Goal: Task Accomplishment & Management: Use online tool/utility

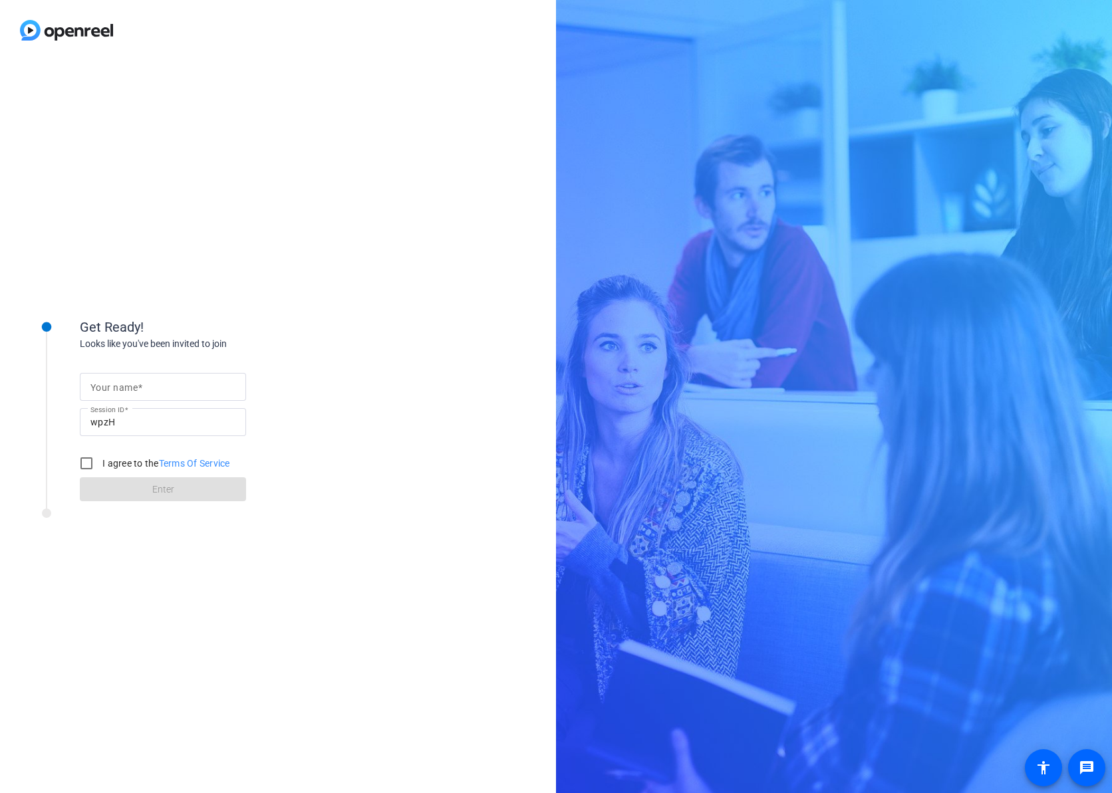
click at [188, 392] on input "Your name" at bounding box center [162, 387] width 145 height 16
type input "[PERSON_NAME]"
drag, startPoint x: 98, startPoint y: 466, endPoint x: 106, endPoint y: 467, distance: 8.0
click at [99, 466] on input "I agree to the Terms Of Service" at bounding box center [86, 463] width 27 height 27
checkbox input "true"
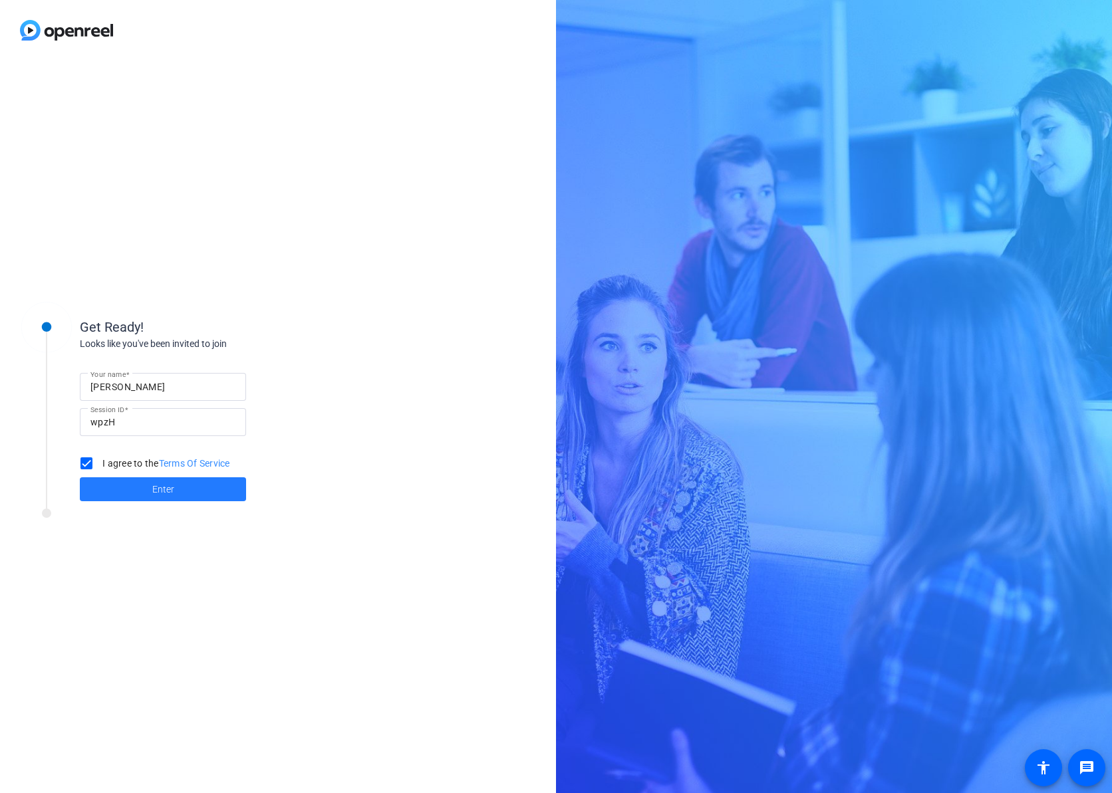
click at [190, 487] on span at bounding box center [163, 489] width 166 height 32
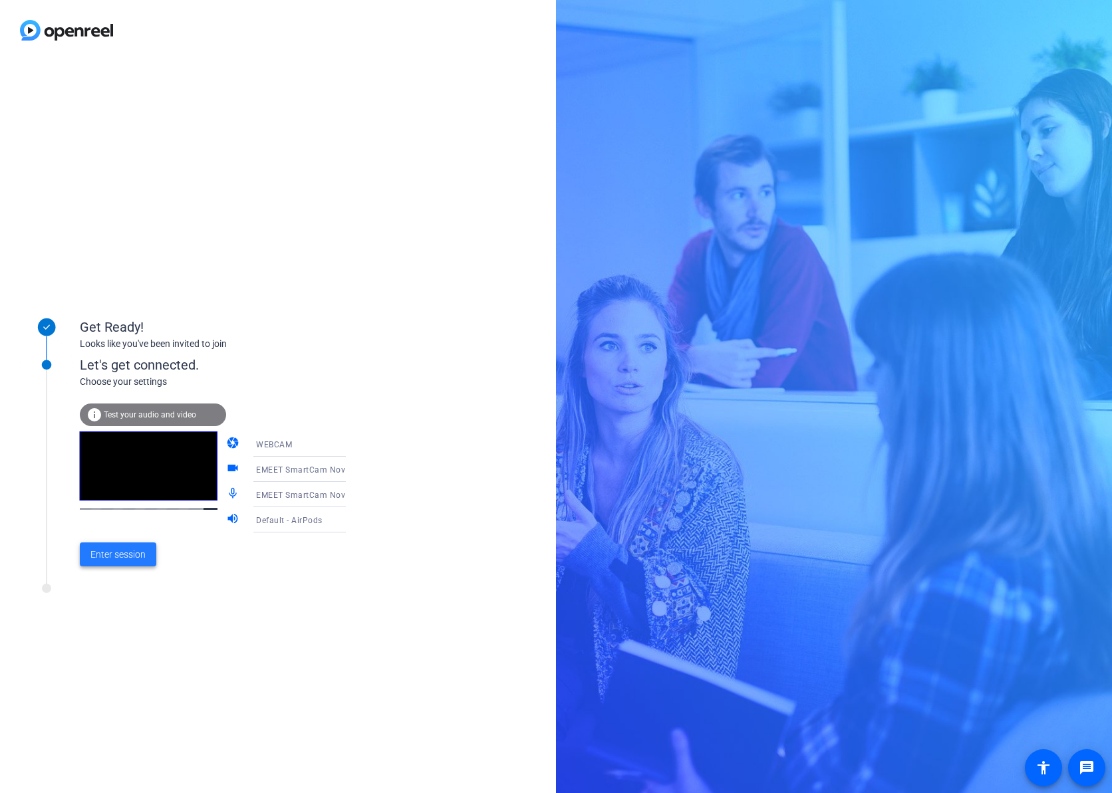
click at [126, 559] on span "Enter session" at bounding box center [117, 555] width 55 height 14
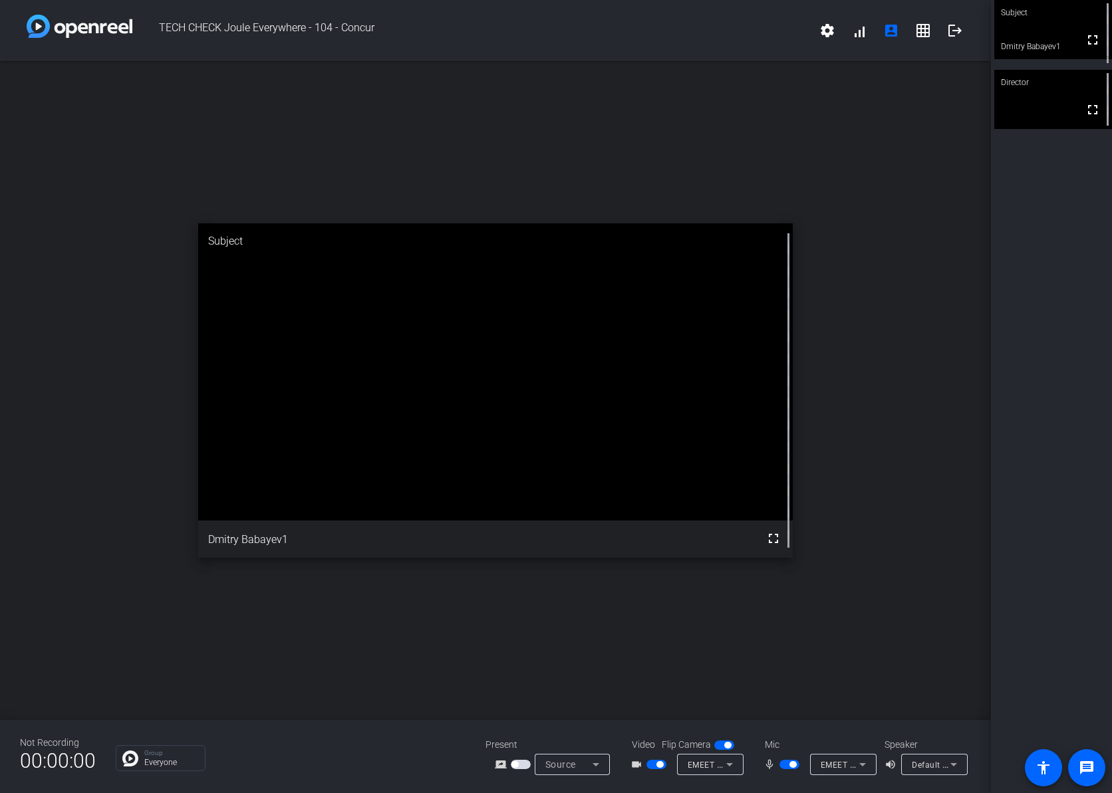
click at [521, 767] on span "button" at bounding box center [521, 764] width 20 height 9
click at [597, 771] on icon at bounding box center [596, 765] width 16 height 16
click at [710, 662] on div at bounding box center [556, 396] width 1112 height 793
click at [923, 28] on mat-icon "grid_on" at bounding box center [923, 31] width 16 height 16
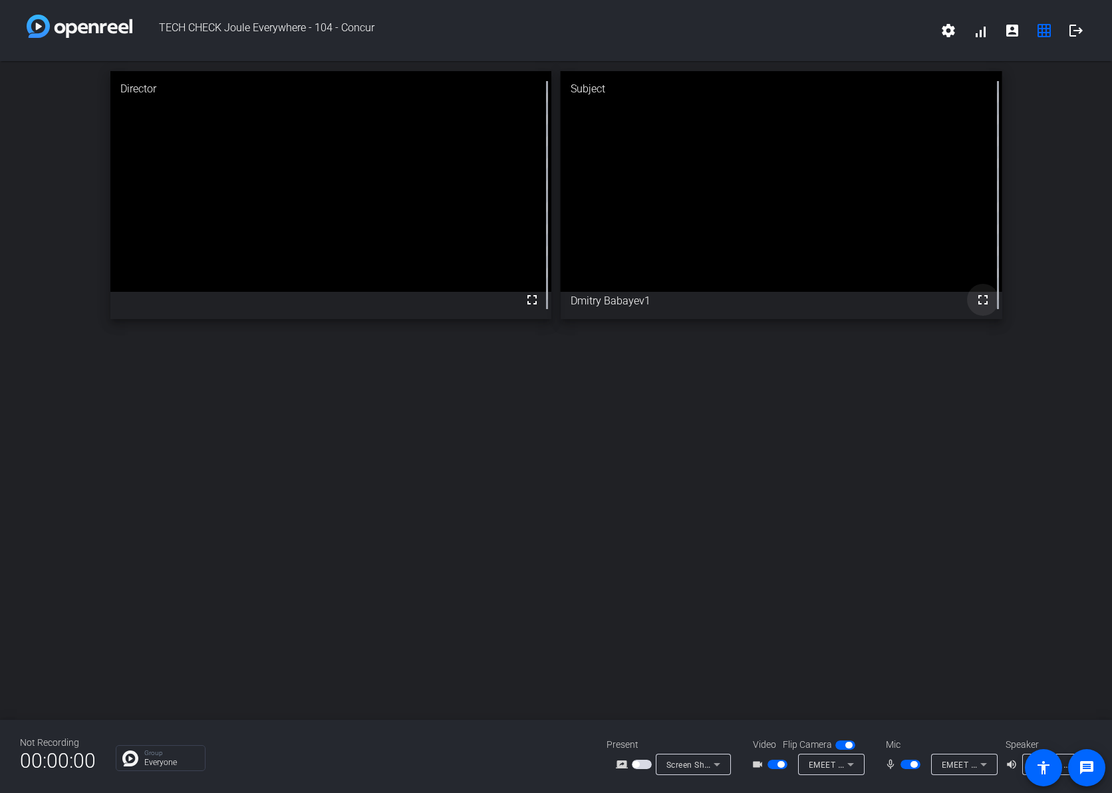
click at [980, 303] on mat-icon "fullscreen" at bounding box center [983, 300] width 16 height 16
click at [946, 29] on mat-icon "settings" at bounding box center [948, 31] width 16 height 16
click at [984, 374] on div at bounding box center [556, 396] width 1112 height 793
click at [982, 34] on span at bounding box center [980, 31] width 32 height 32
click at [784, 764] on span "button" at bounding box center [780, 764] width 7 height 7
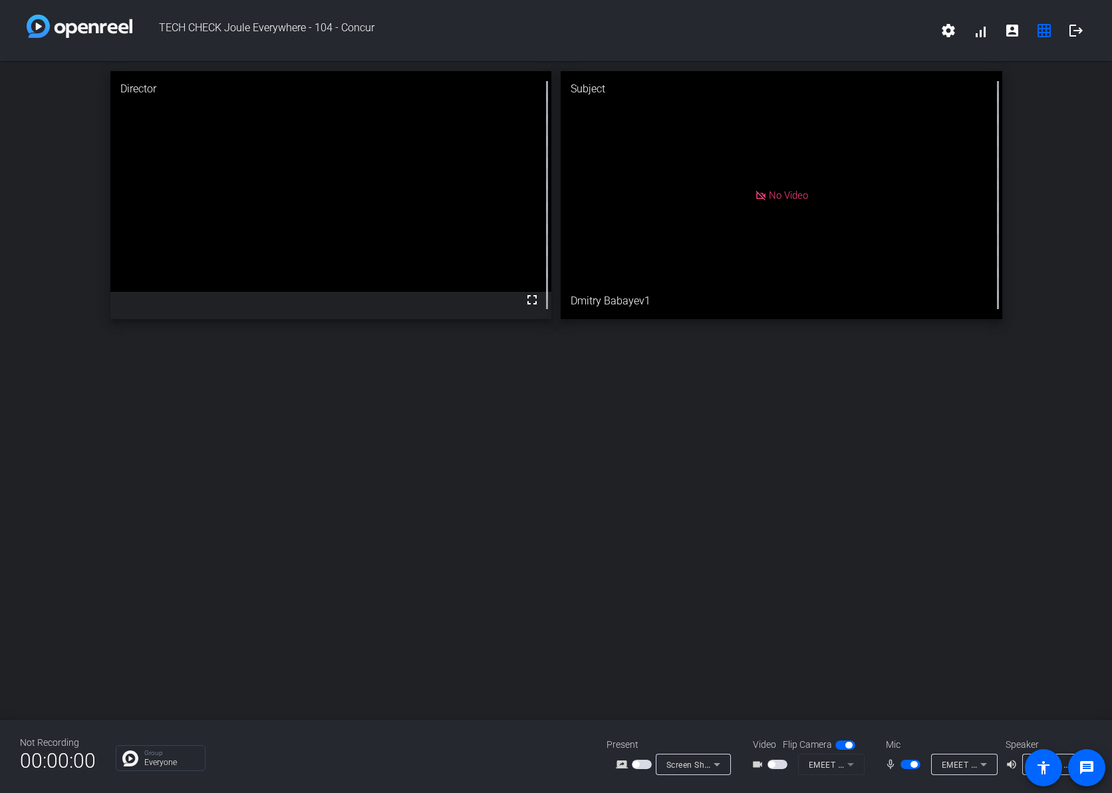
click at [778, 765] on span "button" at bounding box center [777, 764] width 20 height 9
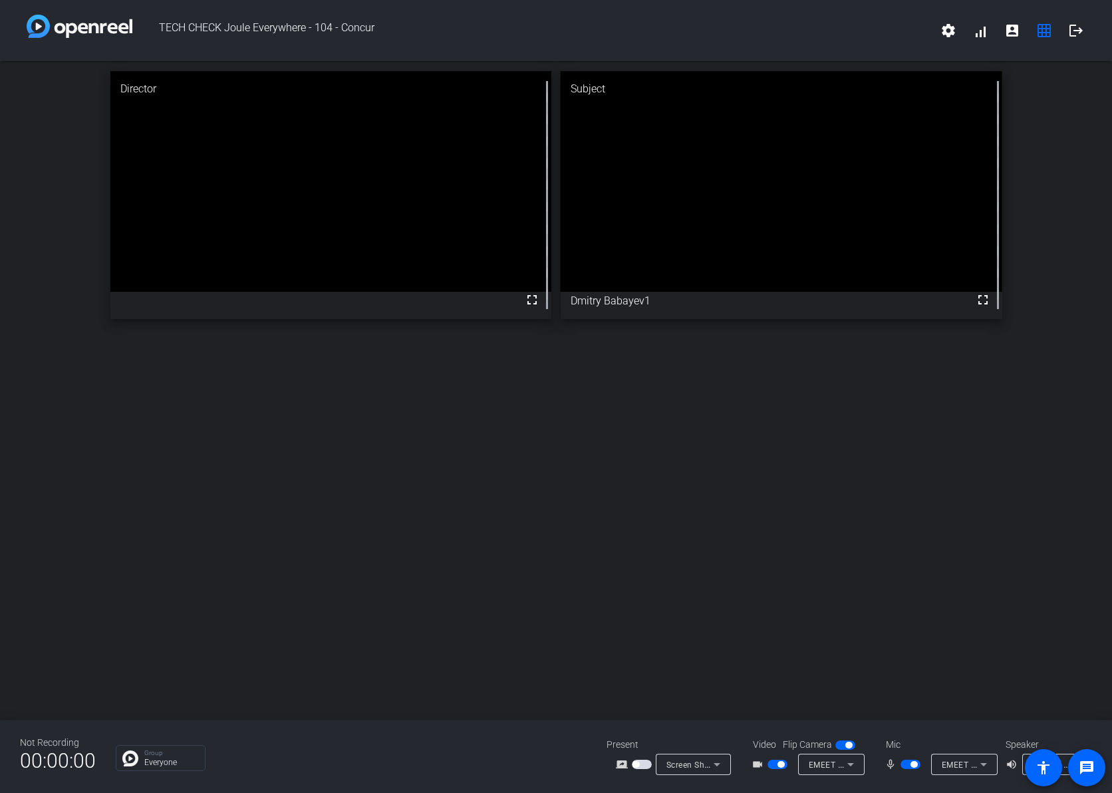
click at [910, 767] on span "button" at bounding box center [913, 764] width 7 height 7
click at [910, 767] on span "button" at bounding box center [910, 764] width 20 height 9
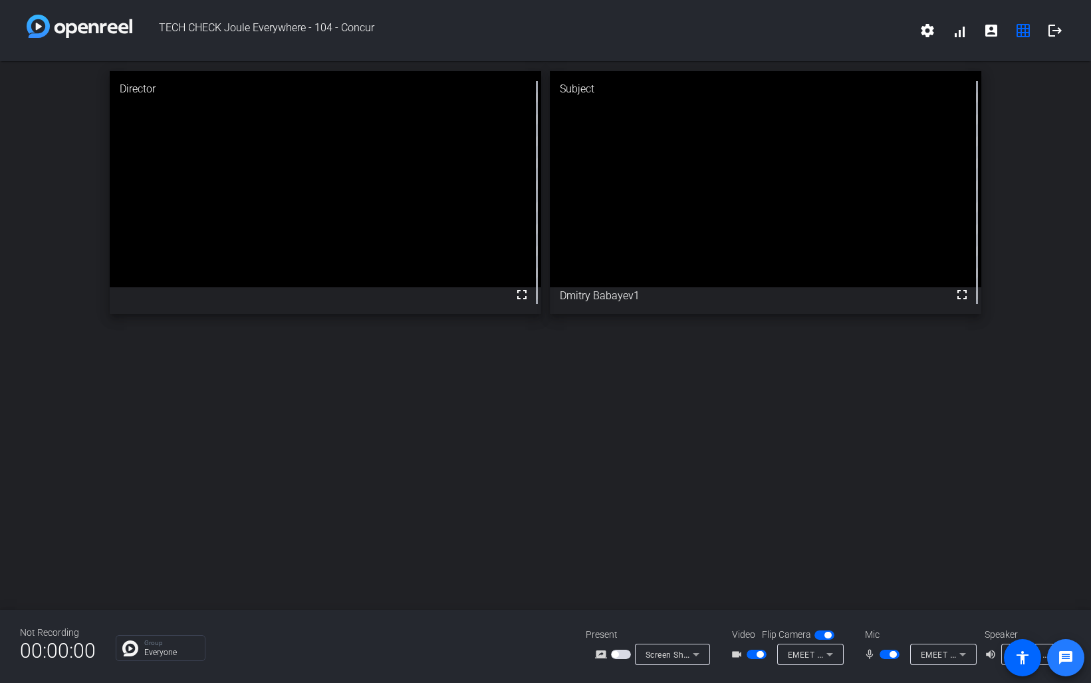
click at [1064, 655] on mat-icon "message" at bounding box center [1066, 658] width 16 height 16
click at [1041, 660] on span at bounding box center [1022, 657] width 37 height 37
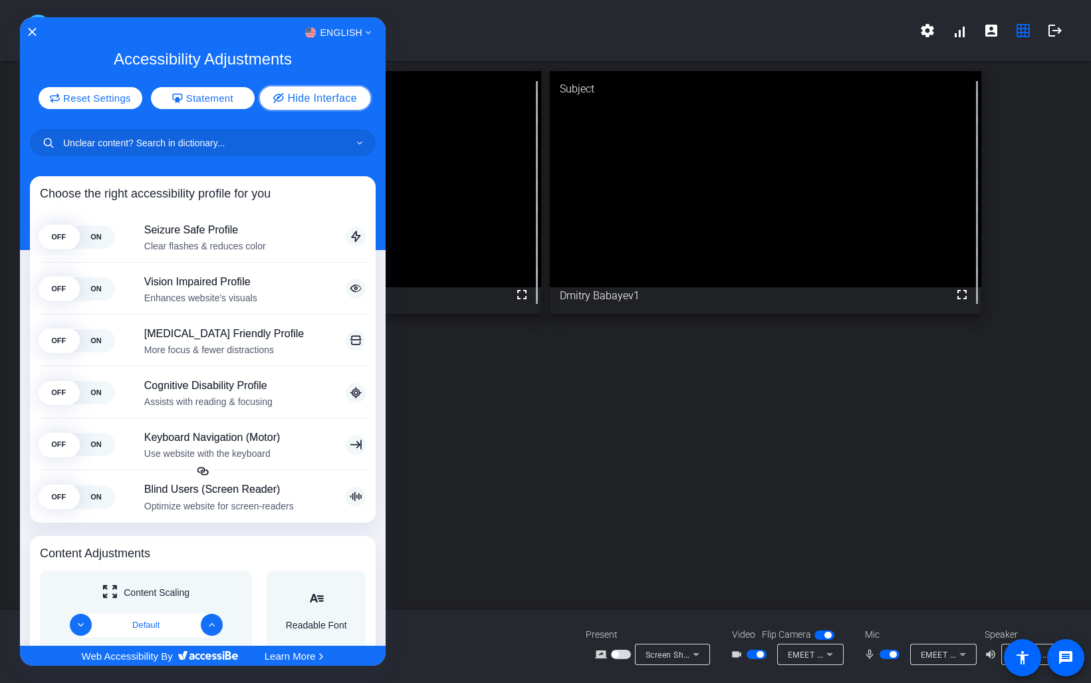
click at [336, 91] on button "Hide Interface" at bounding box center [315, 97] width 111 height 23
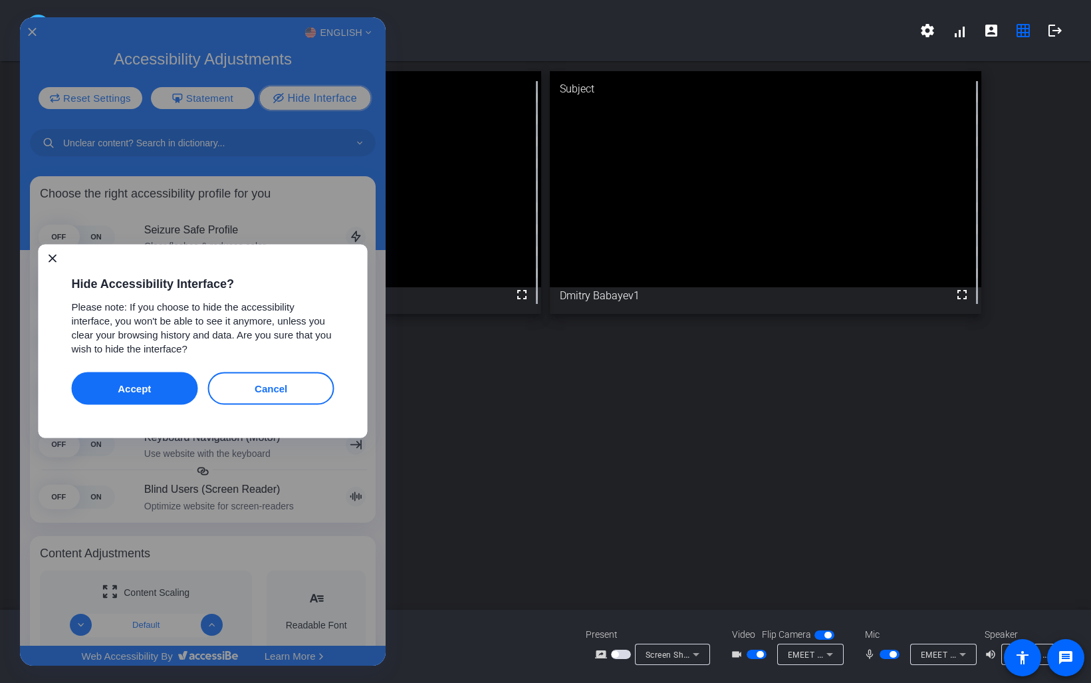
click at [172, 392] on button "Accept" at bounding box center [135, 388] width 126 height 33
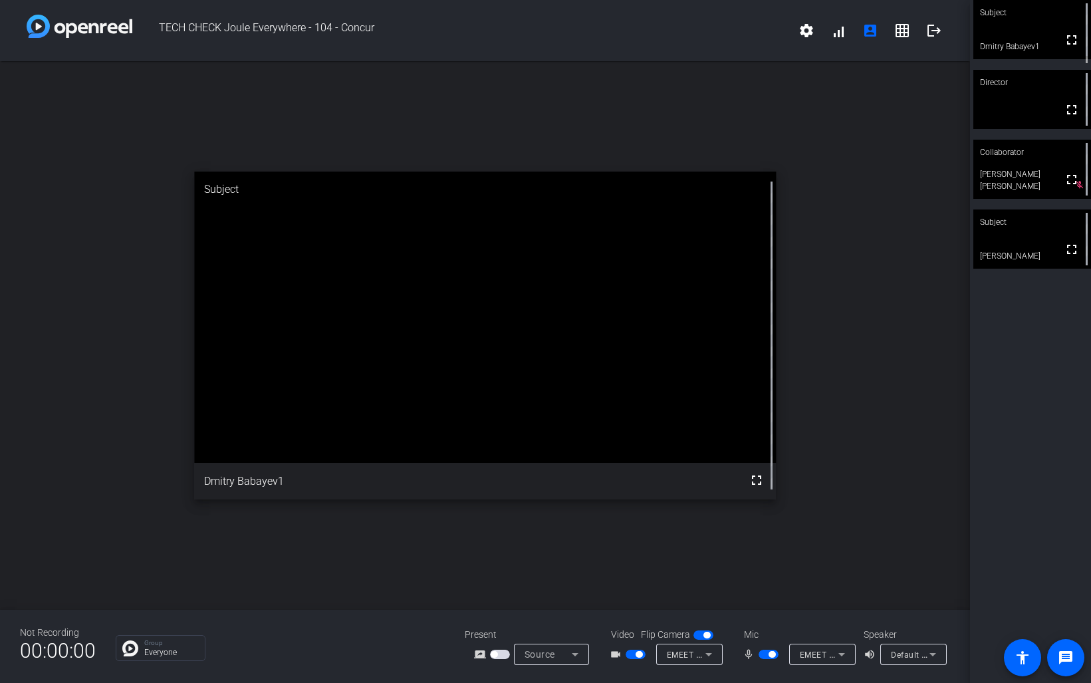
click at [501, 655] on span "button" at bounding box center [500, 654] width 20 height 9
click at [503, 654] on span "button" at bounding box center [503, 654] width 7 height 7
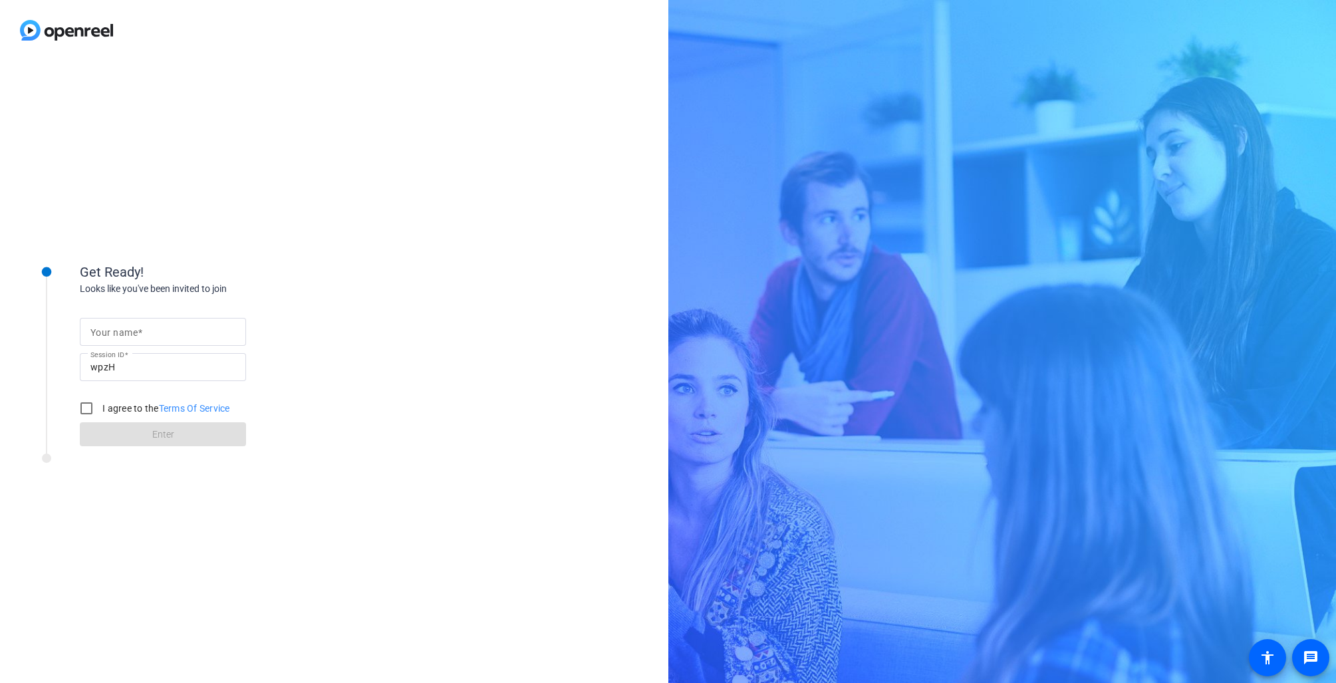
click at [138, 323] on div at bounding box center [162, 332] width 145 height 28
click at [140, 340] on div at bounding box center [162, 332] width 145 height 28
click at [144, 334] on input "Your name" at bounding box center [162, 332] width 145 height 16
type input "[PERSON_NAME]"
click at [115, 408] on label "I agree to the Terms Of Service" at bounding box center [165, 408] width 130 height 13
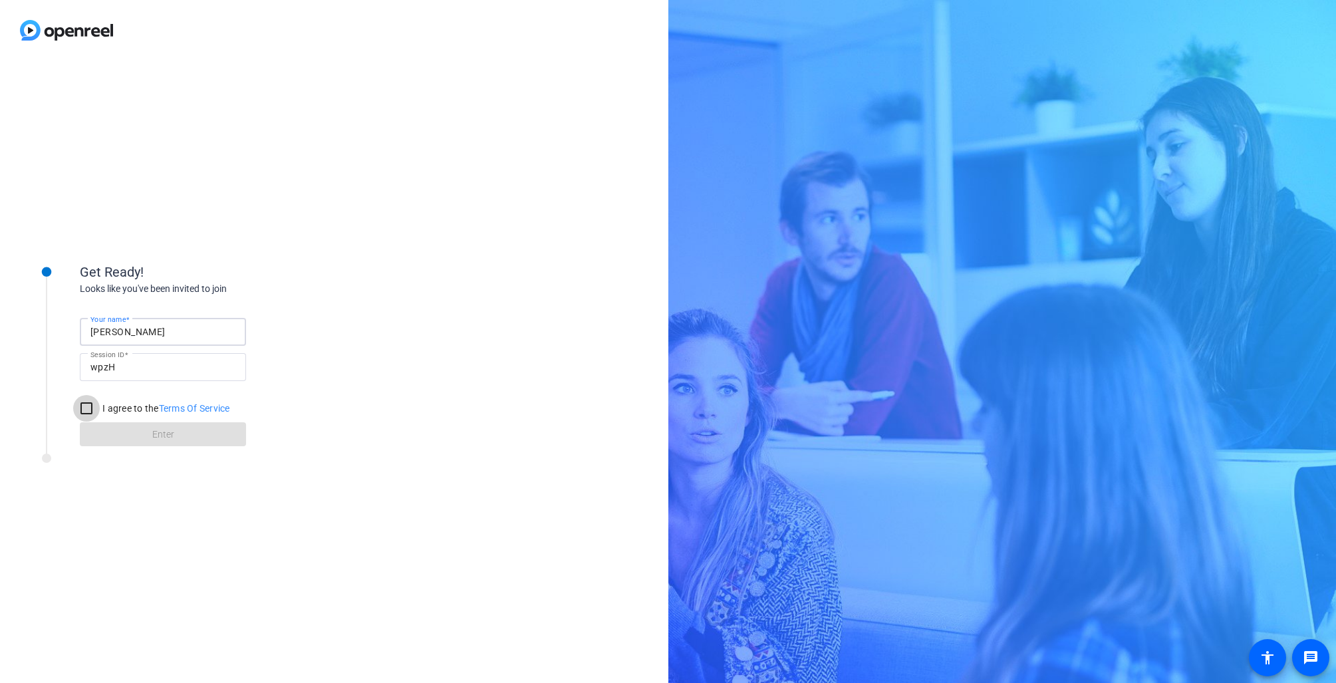
click at [100, 408] on input "I agree to the Terms Of Service" at bounding box center [86, 408] width 27 height 27
checkbox input "true"
click at [134, 435] on span at bounding box center [163, 434] width 166 height 32
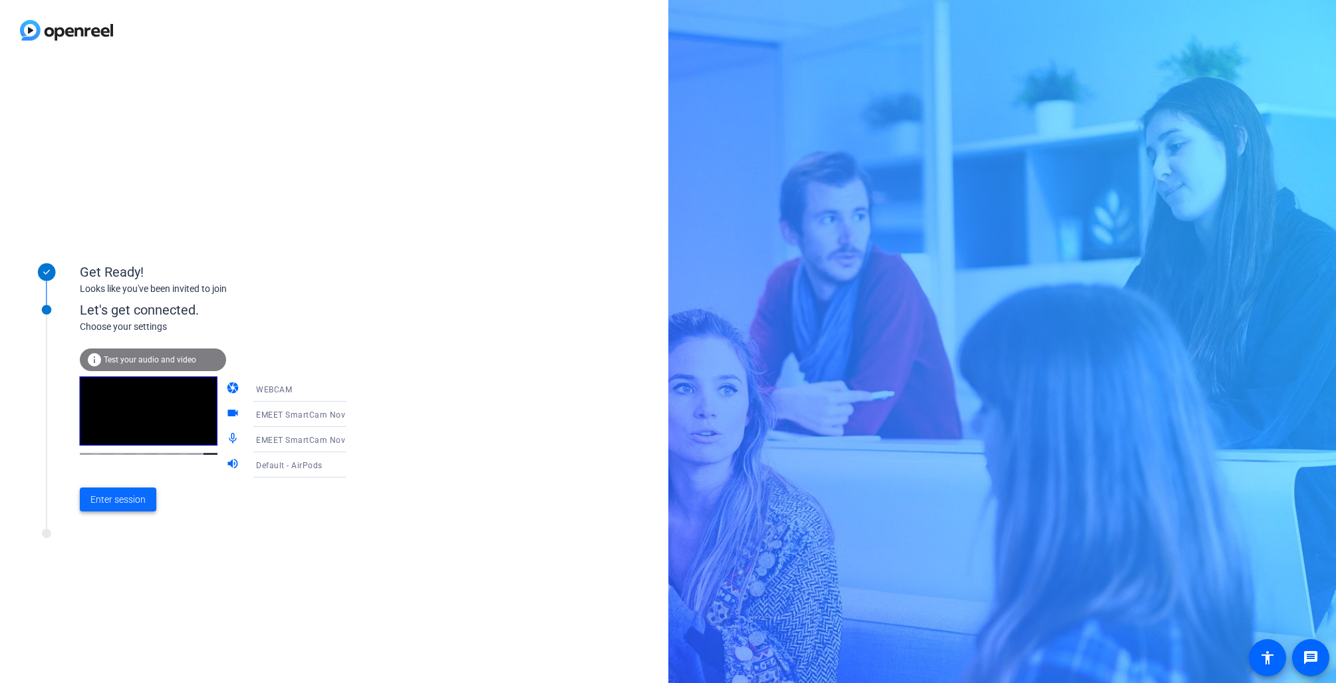
click at [136, 501] on span "Enter session" at bounding box center [117, 500] width 55 height 14
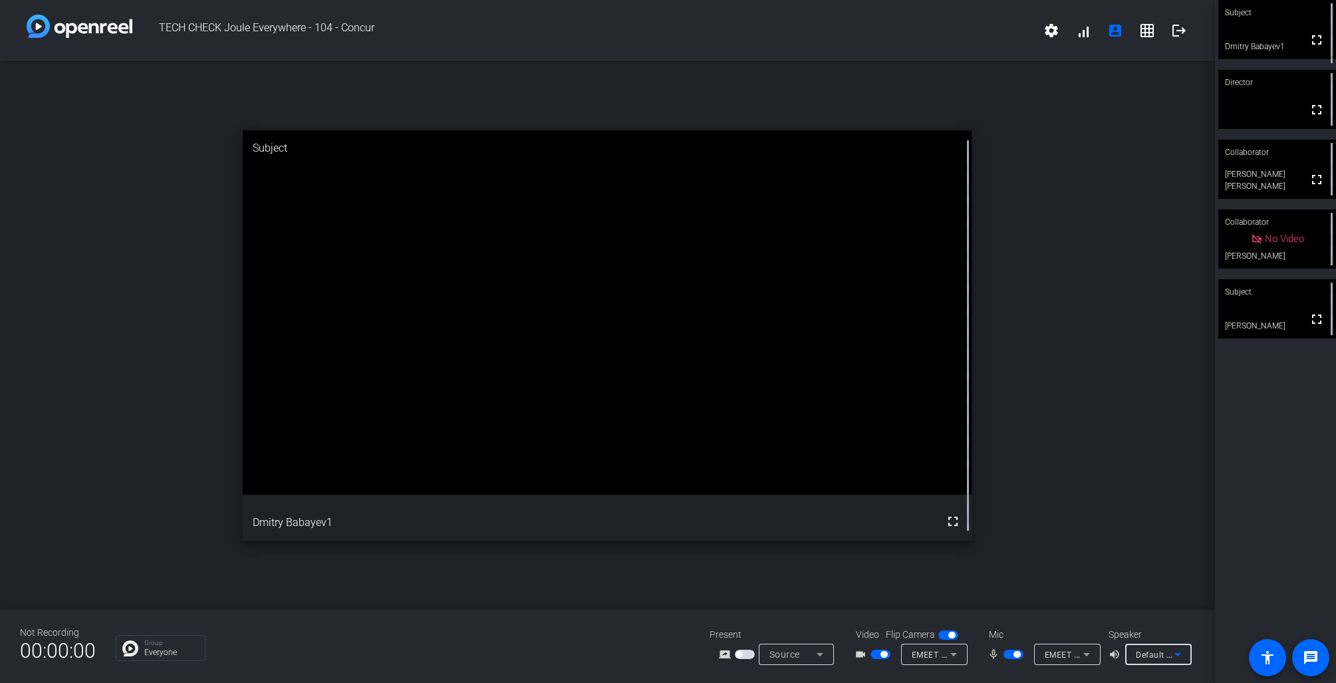
click at [1184, 656] on icon at bounding box center [1178, 654] width 16 height 16
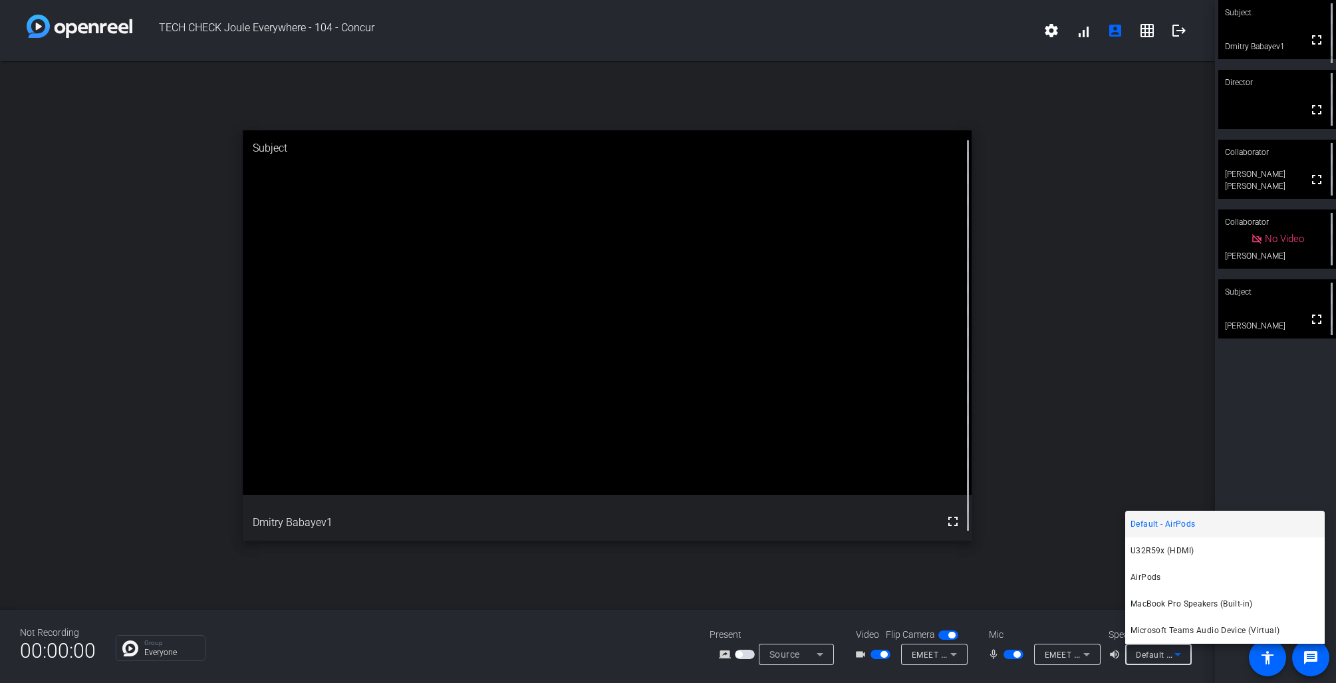
click at [1117, 656] on div at bounding box center [668, 341] width 1336 height 683
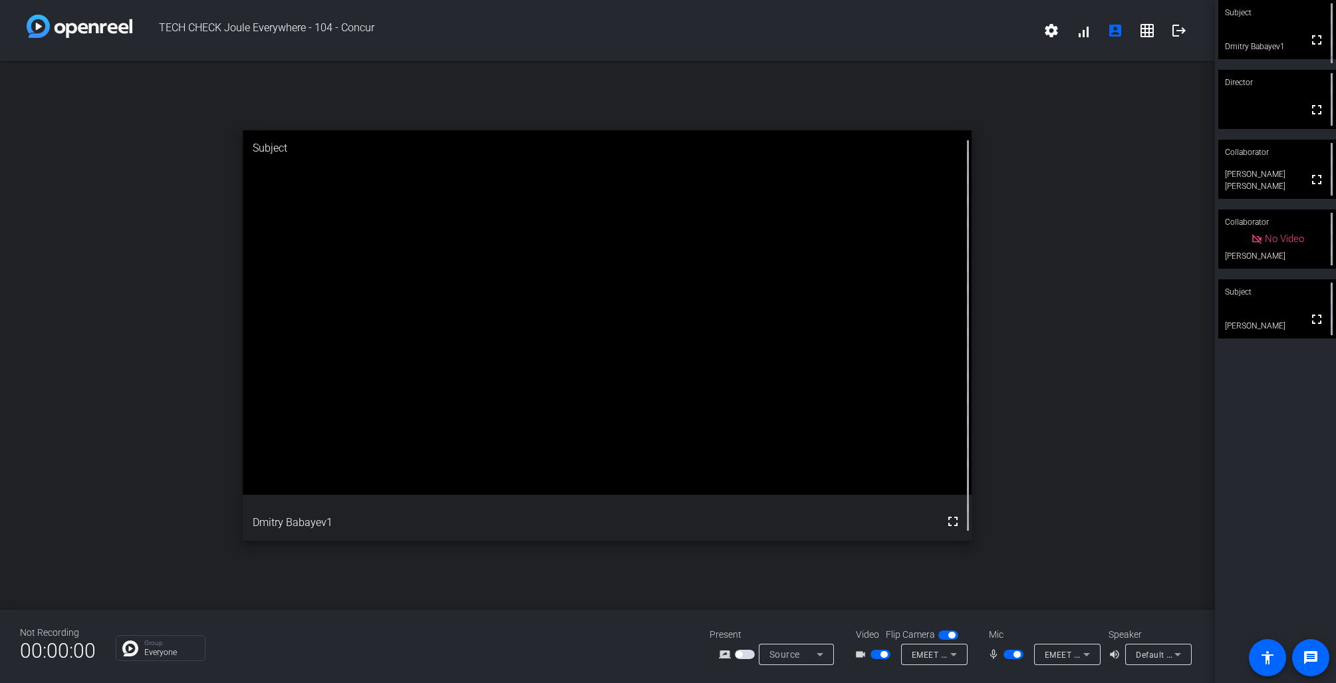
click at [1114, 656] on mat-icon "volume_up" at bounding box center [1117, 654] width 16 height 16
